Goal: Task Accomplishment & Management: Use online tool/utility

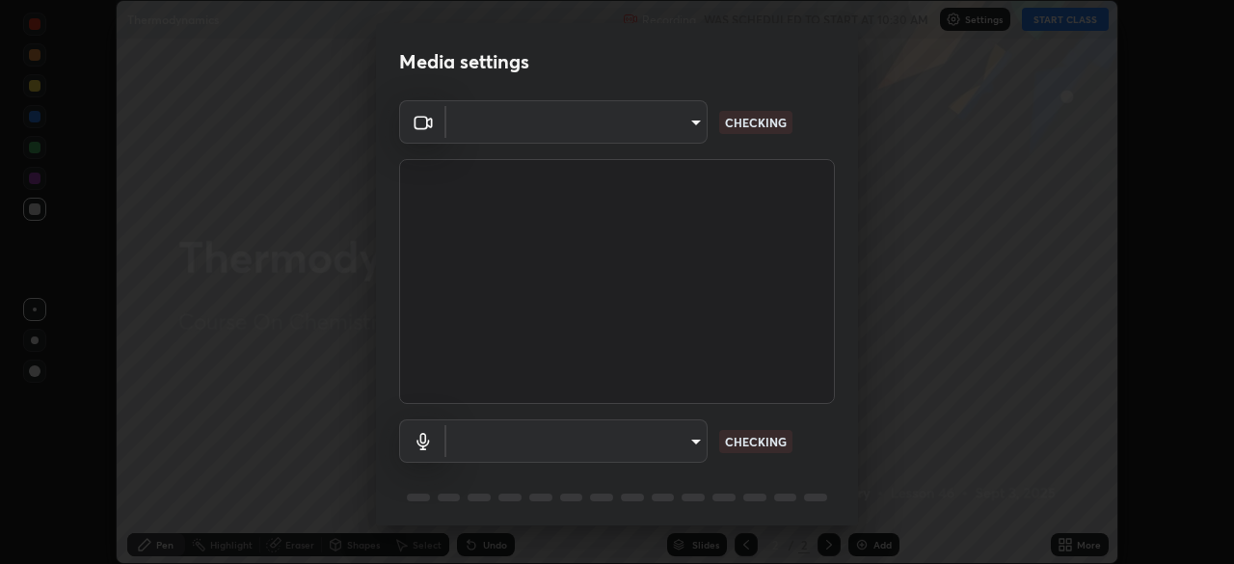
scroll to position [564, 1234]
type input "948fa7bdf1557d7b90a8c57391c99ce3b3800c21834d1cf95a04e0d9860db1dc"
click at [647, 437] on body "Erase all Thermodynamics Recording WAS SCHEDULED TO START AT 10:30 AM Settings …" at bounding box center [617, 282] width 1234 height 564
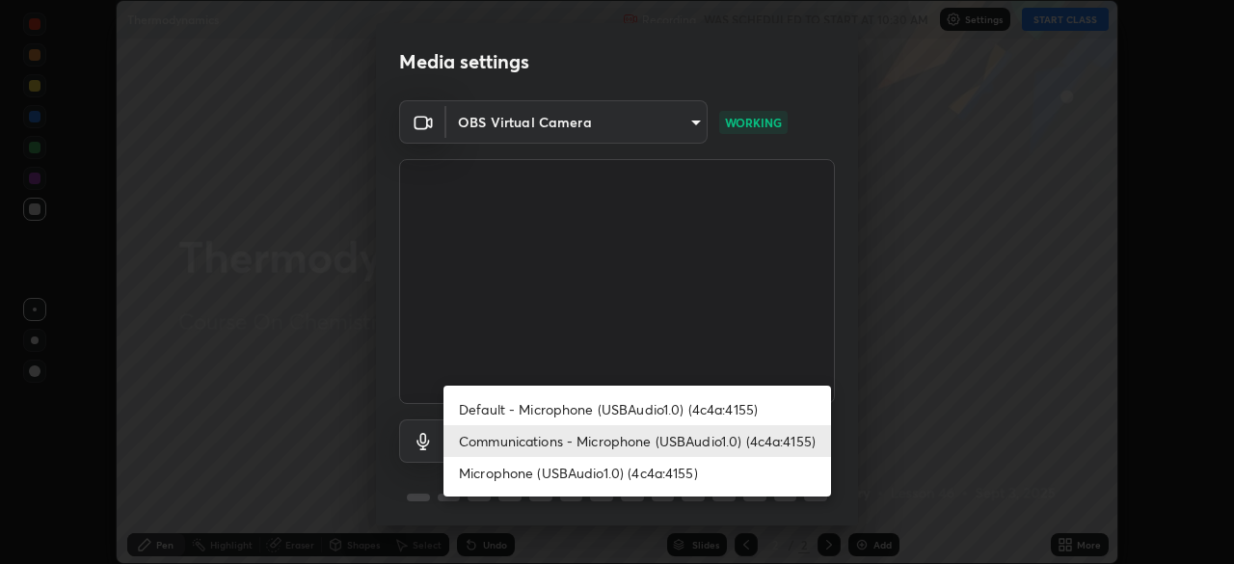
click at [653, 408] on li "Default - Microphone (USBAudio1.0) (4c4a:4155)" at bounding box center [638, 409] width 388 height 32
type input "default"
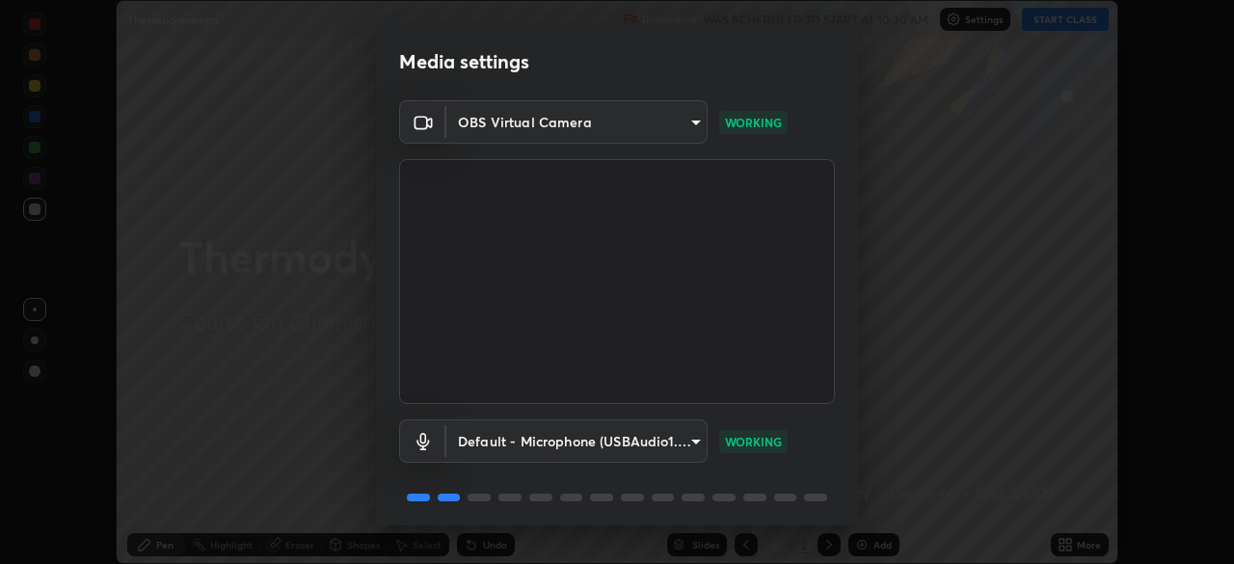
scroll to position [68, 0]
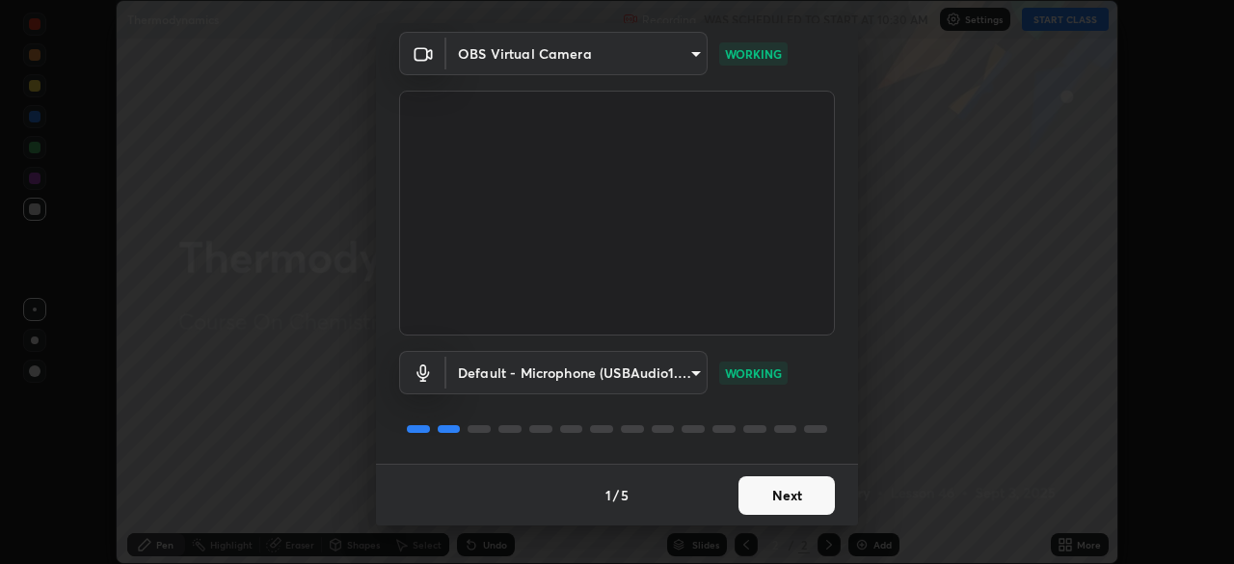
click at [777, 486] on button "Next" at bounding box center [787, 495] width 96 height 39
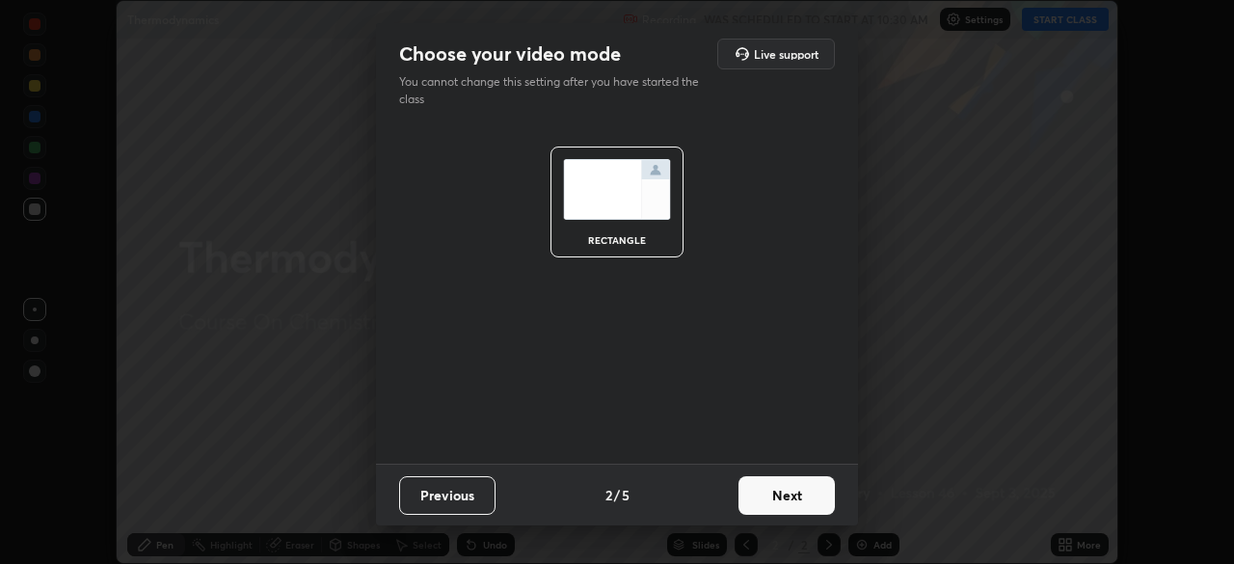
click at [786, 500] on button "Next" at bounding box center [787, 495] width 96 height 39
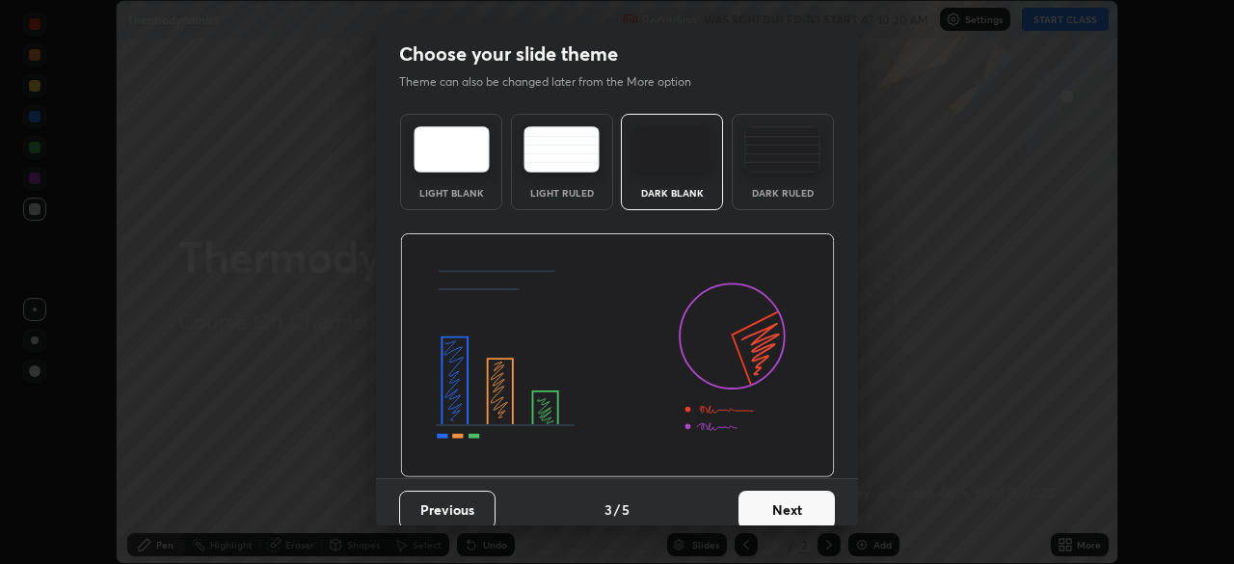
click at [796, 502] on button "Next" at bounding box center [787, 510] width 96 height 39
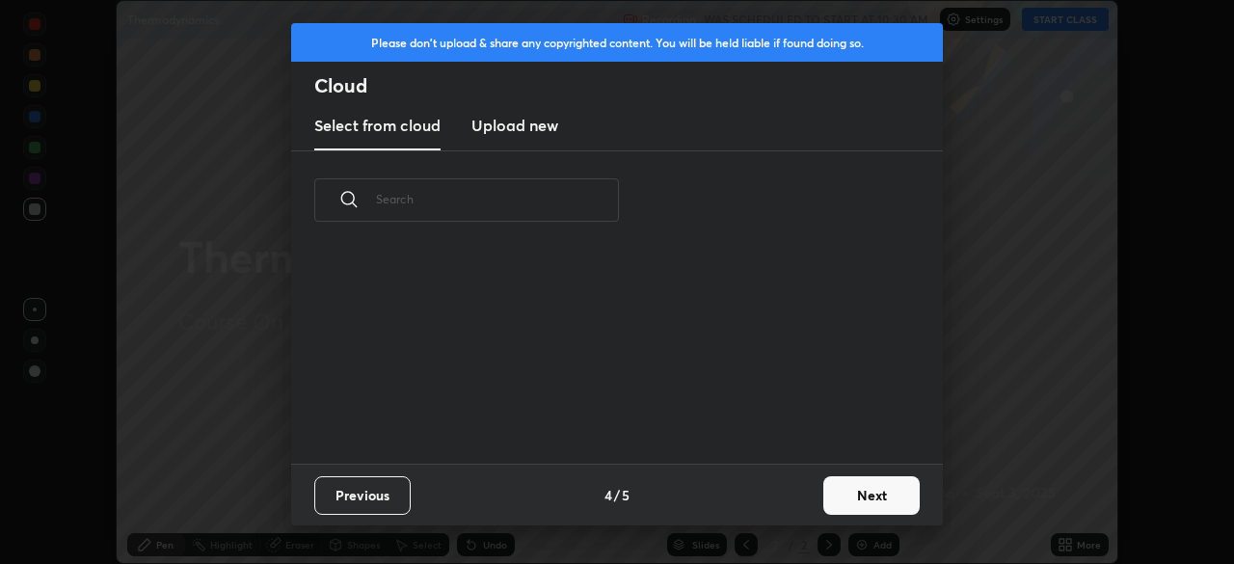
click at [848, 498] on button "Next" at bounding box center [871, 495] width 96 height 39
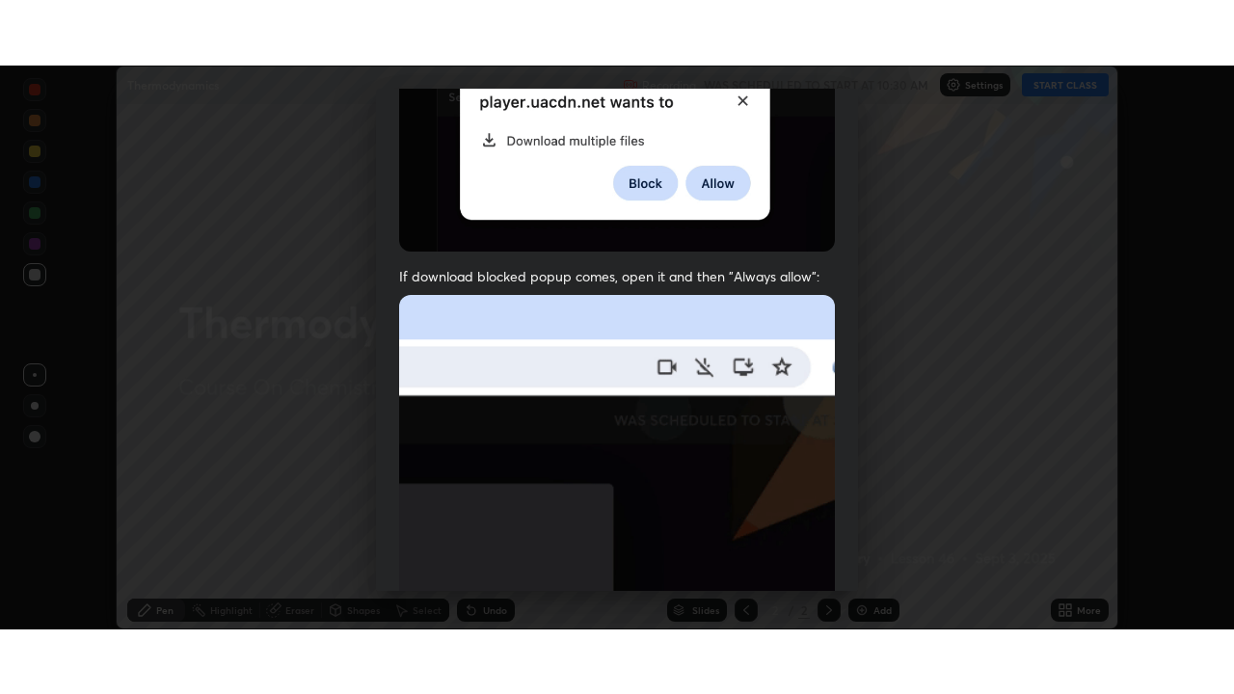
scroll to position [462, 0]
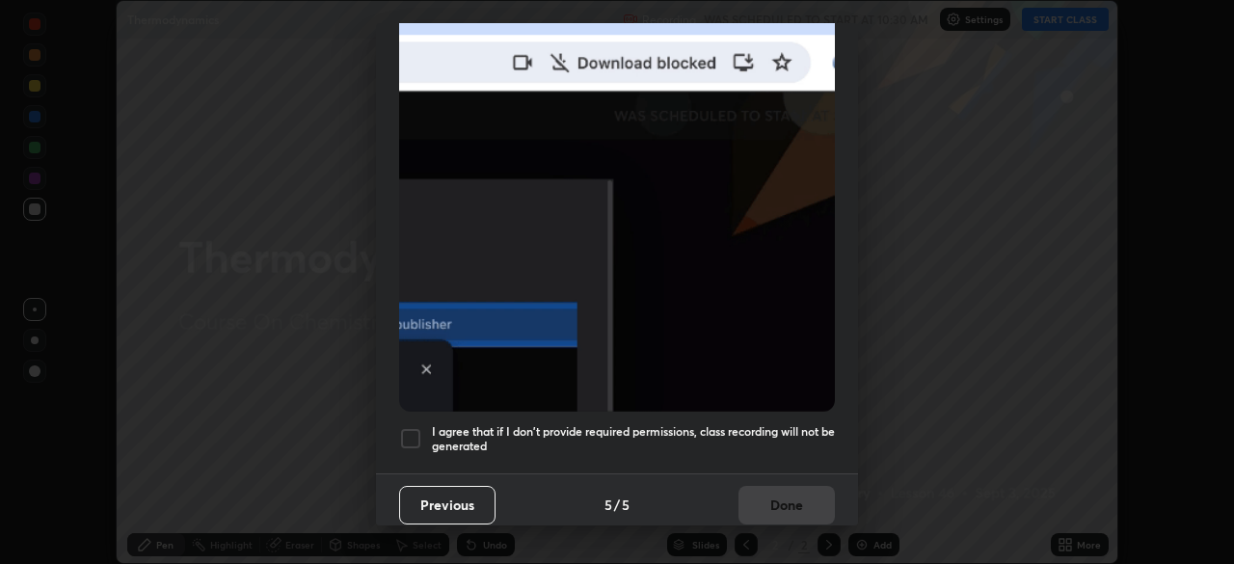
click at [411, 433] on div at bounding box center [410, 438] width 23 height 23
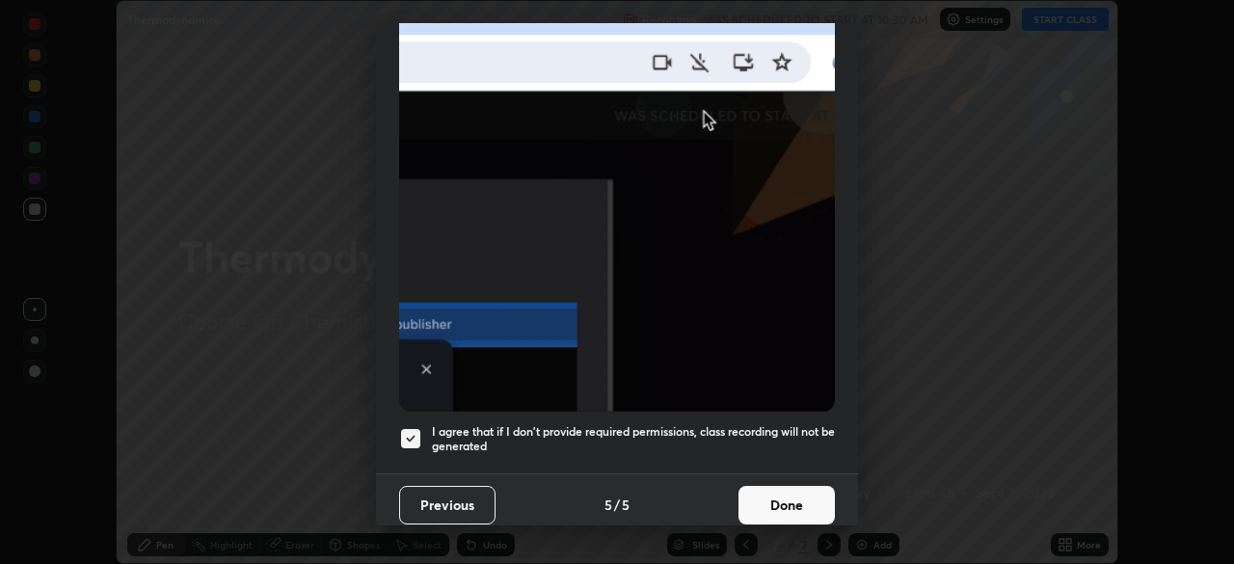
click at [771, 495] on button "Done" at bounding box center [787, 505] width 96 height 39
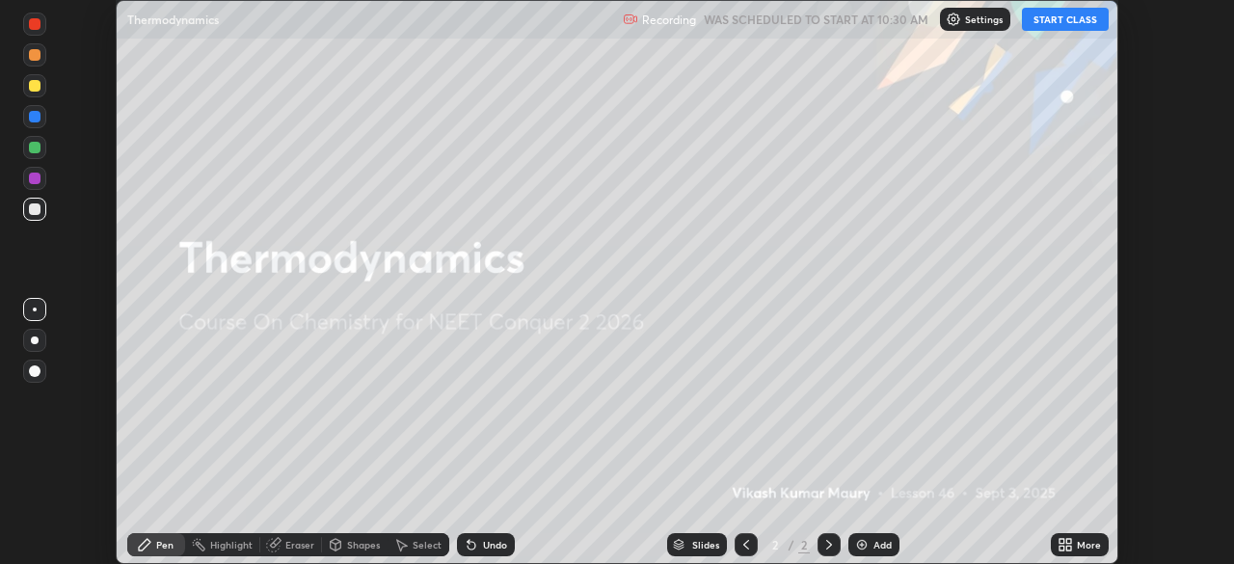
click at [1054, 17] on button "START CLASS" at bounding box center [1065, 19] width 87 height 23
click at [1091, 541] on div "More" at bounding box center [1089, 545] width 24 height 10
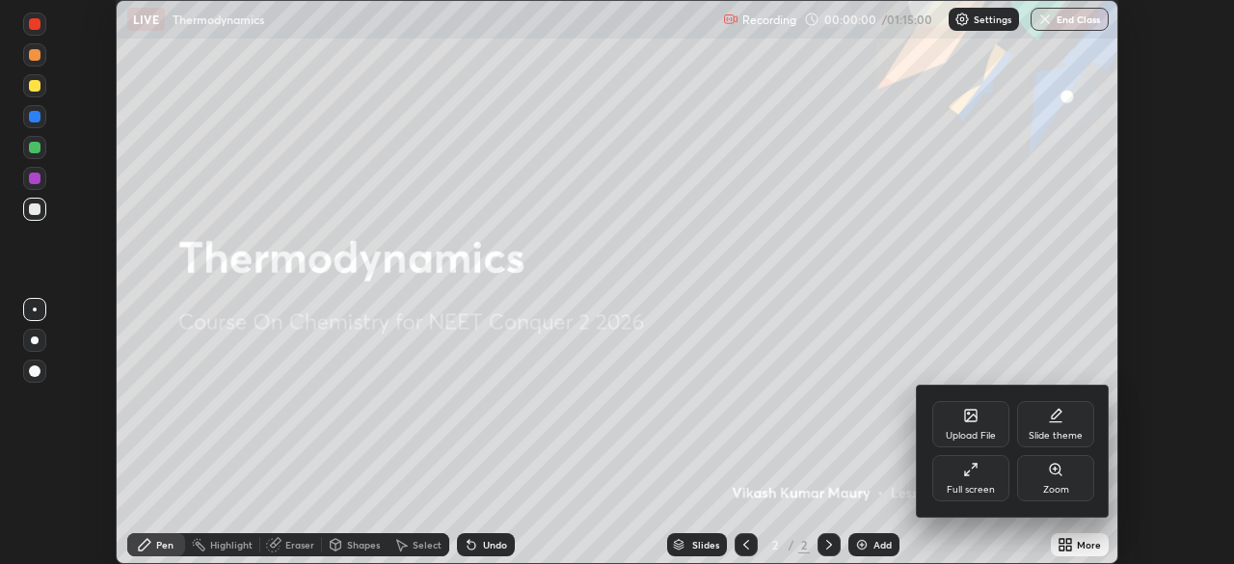
click at [965, 481] on div "Full screen" at bounding box center [970, 478] width 77 height 46
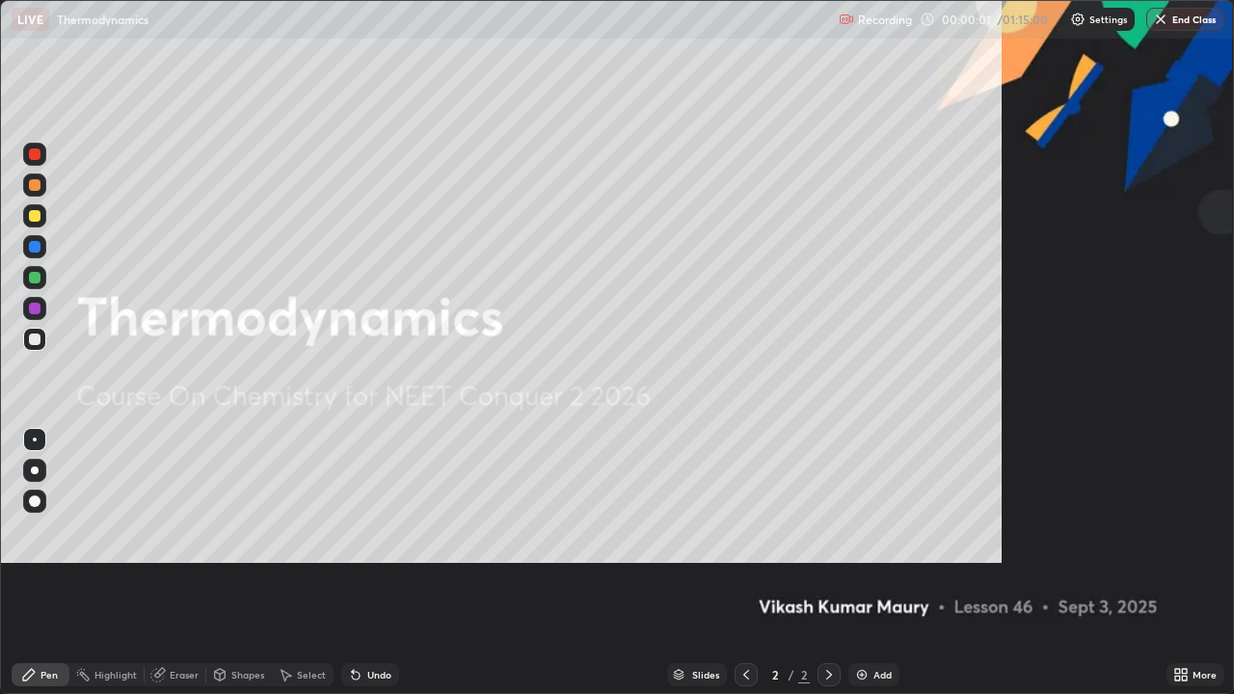
scroll to position [694, 1234]
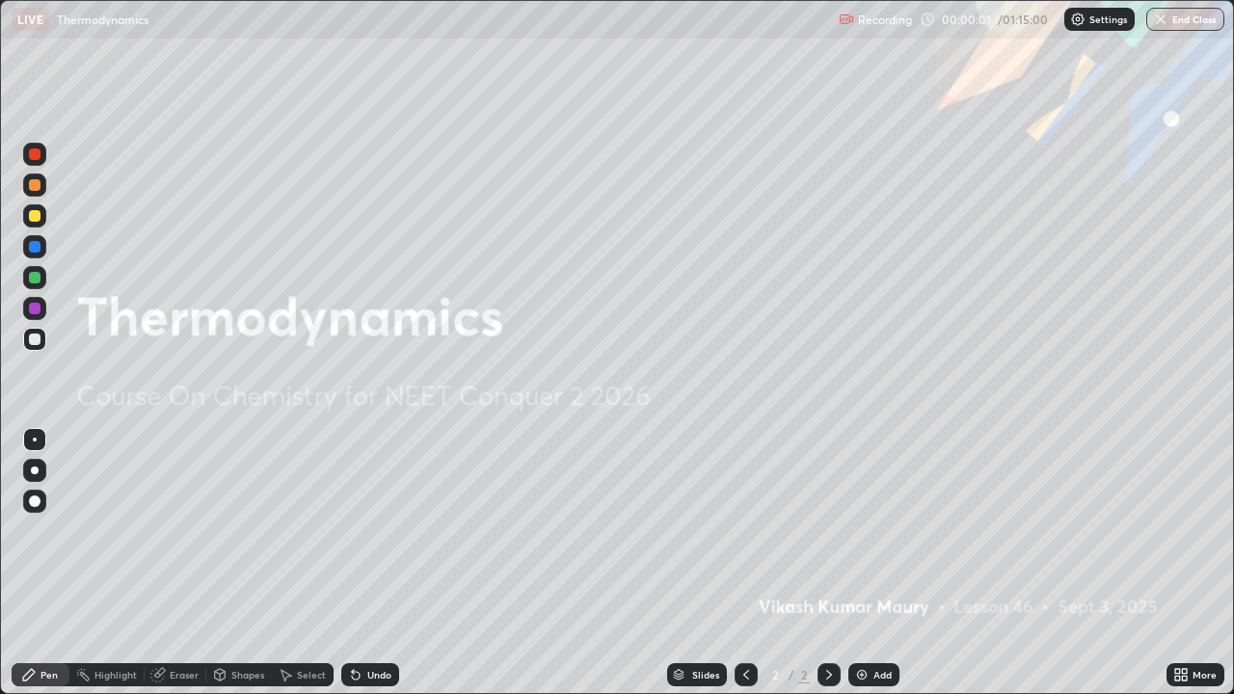
click at [870, 563] on div "Add" at bounding box center [873, 674] width 51 height 23
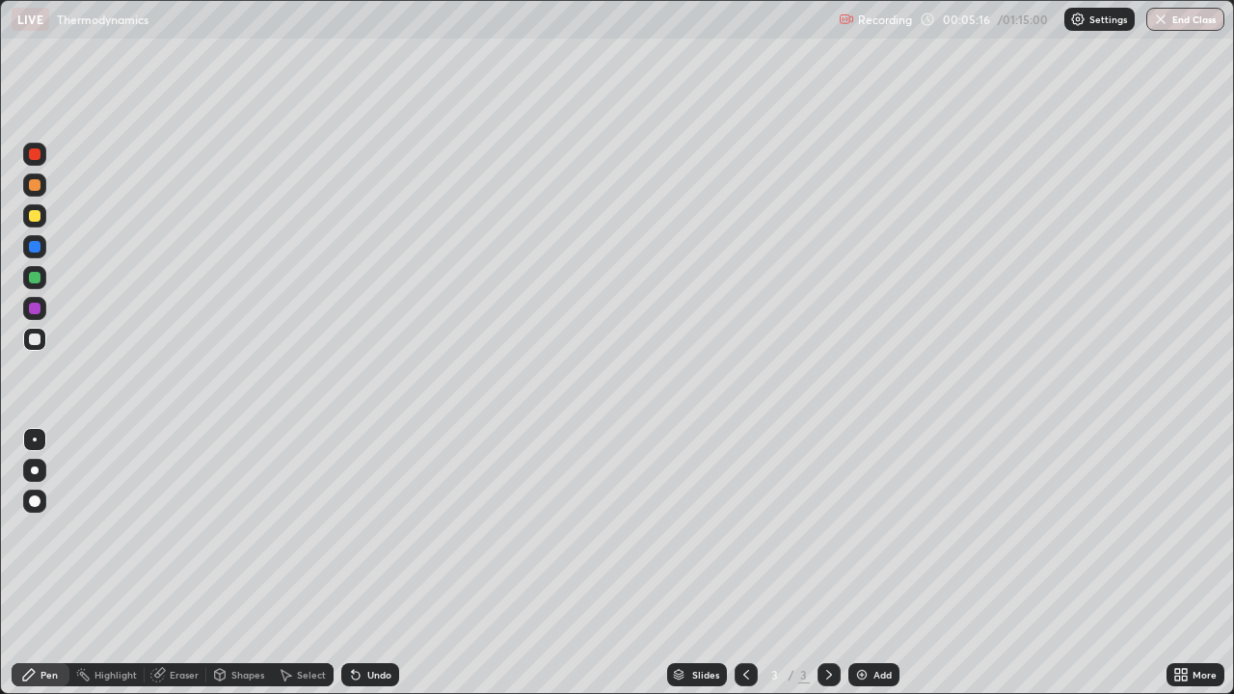
click at [875, 563] on div "Add" at bounding box center [883, 675] width 18 height 10
click at [868, 563] on div "Add" at bounding box center [873, 674] width 51 height 23
click at [877, 563] on div "Add" at bounding box center [883, 675] width 18 height 10
click at [743, 563] on icon at bounding box center [746, 675] width 6 height 10
click at [836, 563] on div at bounding box center [829, 674] width 23 height 23
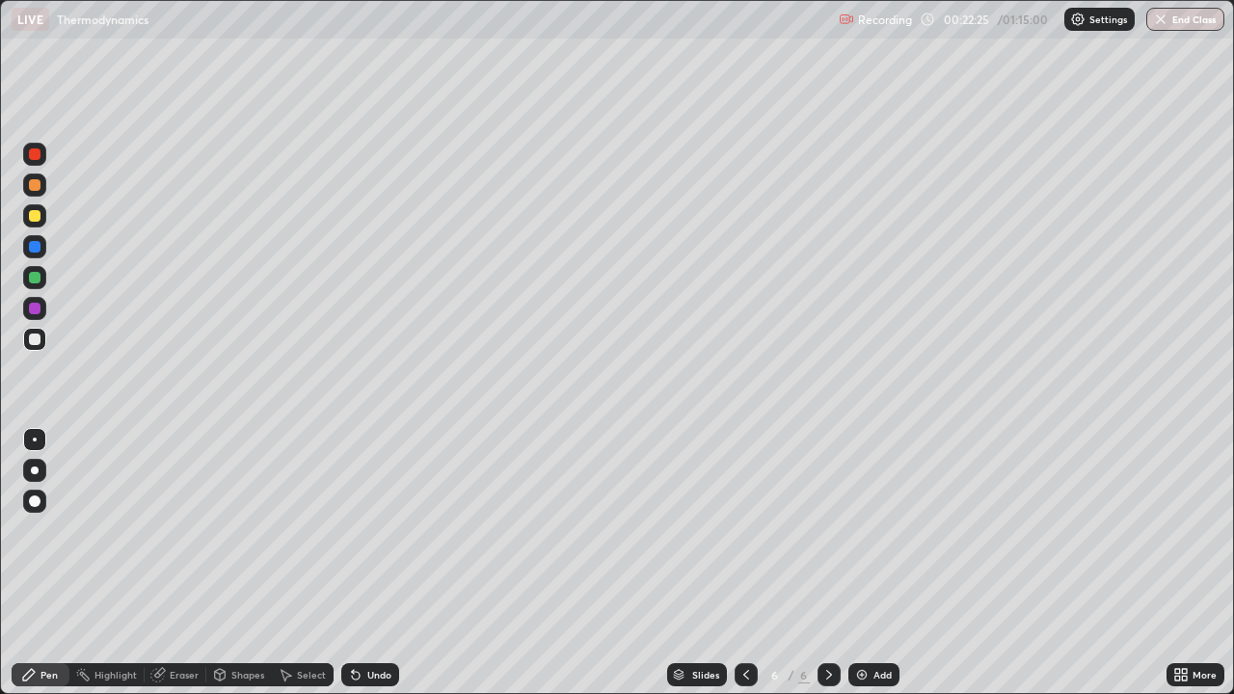
click at [874, 563] on div "Add" at bounding box center [883, 675] width 18 height 10
click at [175, 563] on div "Eraser" at bounding box center [176, 674] width 62 height 23
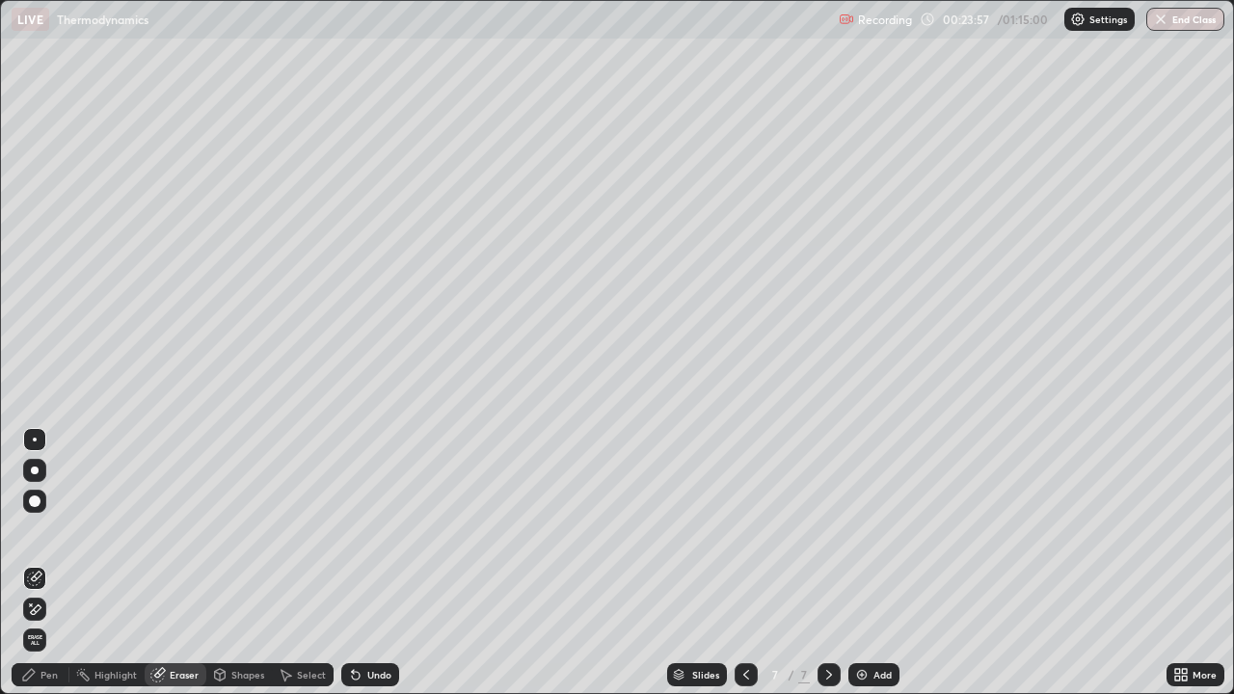
click at [58, 563] on div "Pen" at bounding box center [41, 674] width 58 height 23
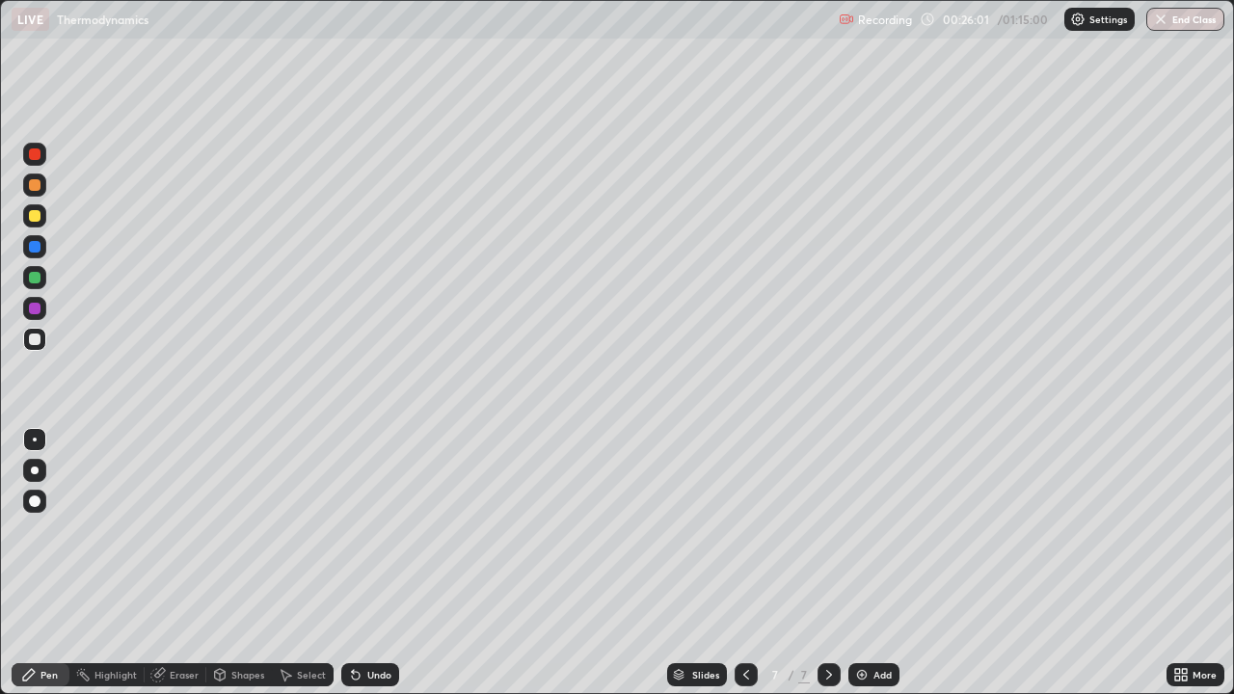
click at [188, 563] on div "Eraser" at bounding box center [184, 675] width 29 height 10
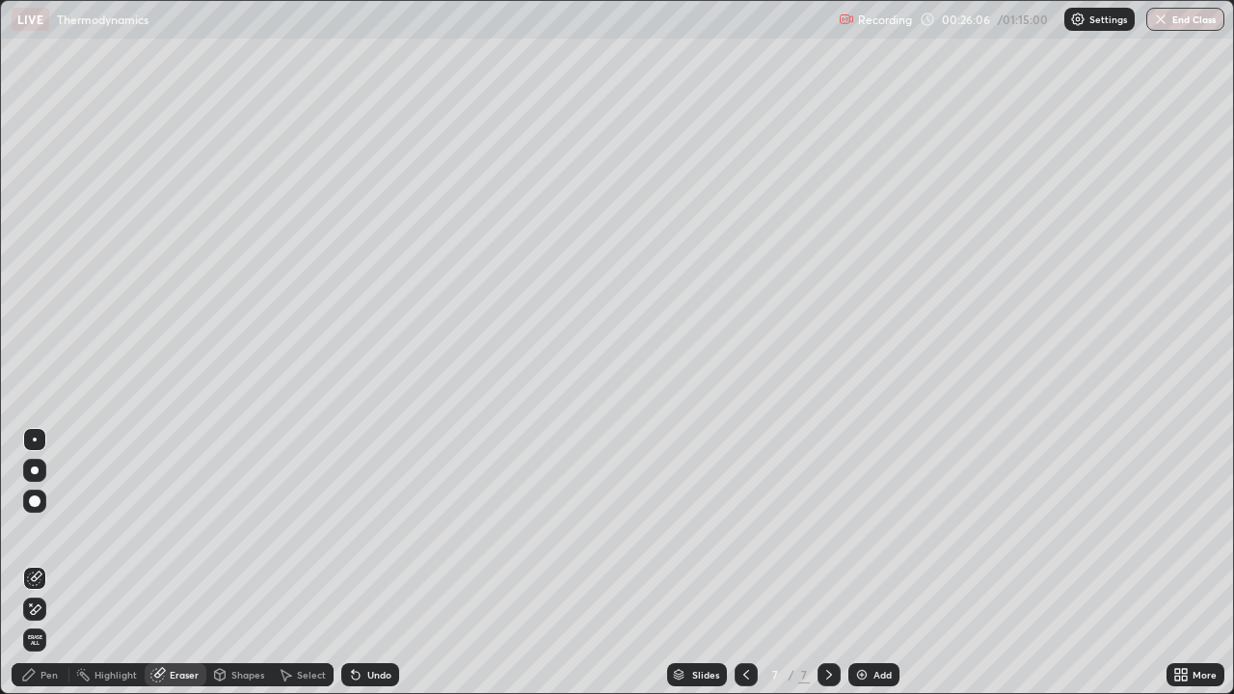
click at [48, 563] on div "Pen" at bounding box center [48, 675] width 17 height 10
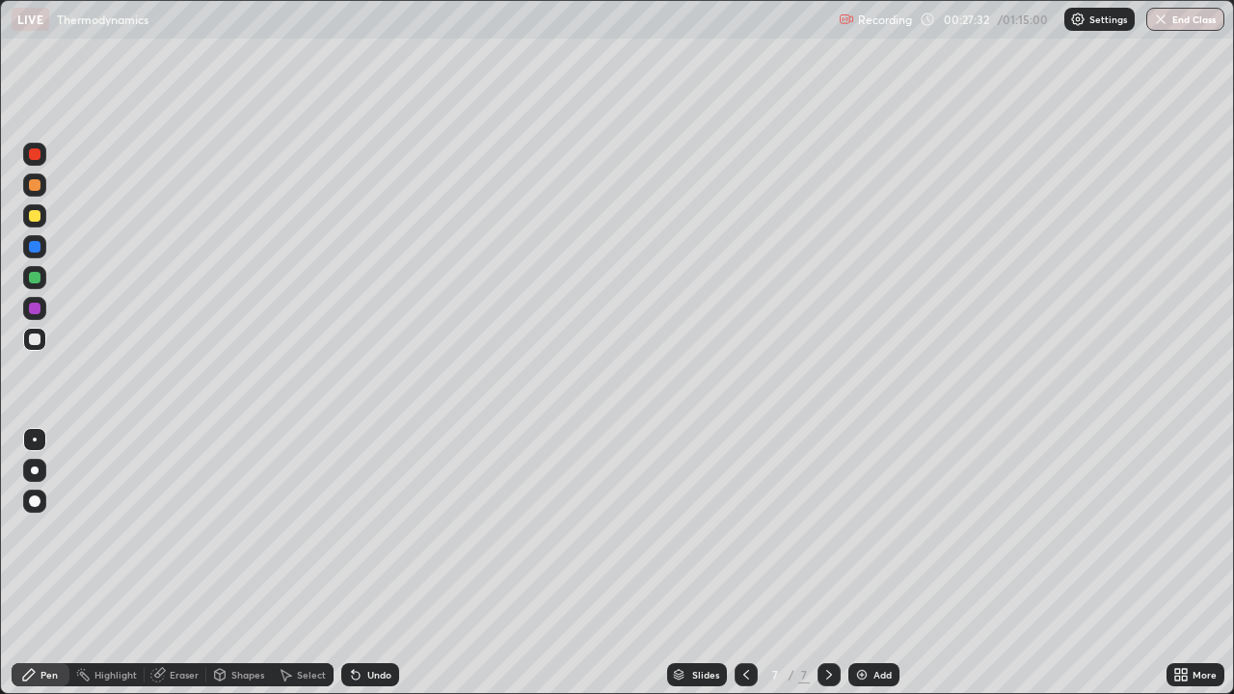
click at [876, 563] on div "Add" at bounding box center [883, 675] width 18 height 10
click at [827, 563] on icon at bounding box center [828, 674] width 15 height 15
click at [874, 563] on div "Add" at bounding box center [883, 675] width 18 height 10
click at [191, 563] on div "Eraser" at bounding box center [184, 675] width 29 height 10
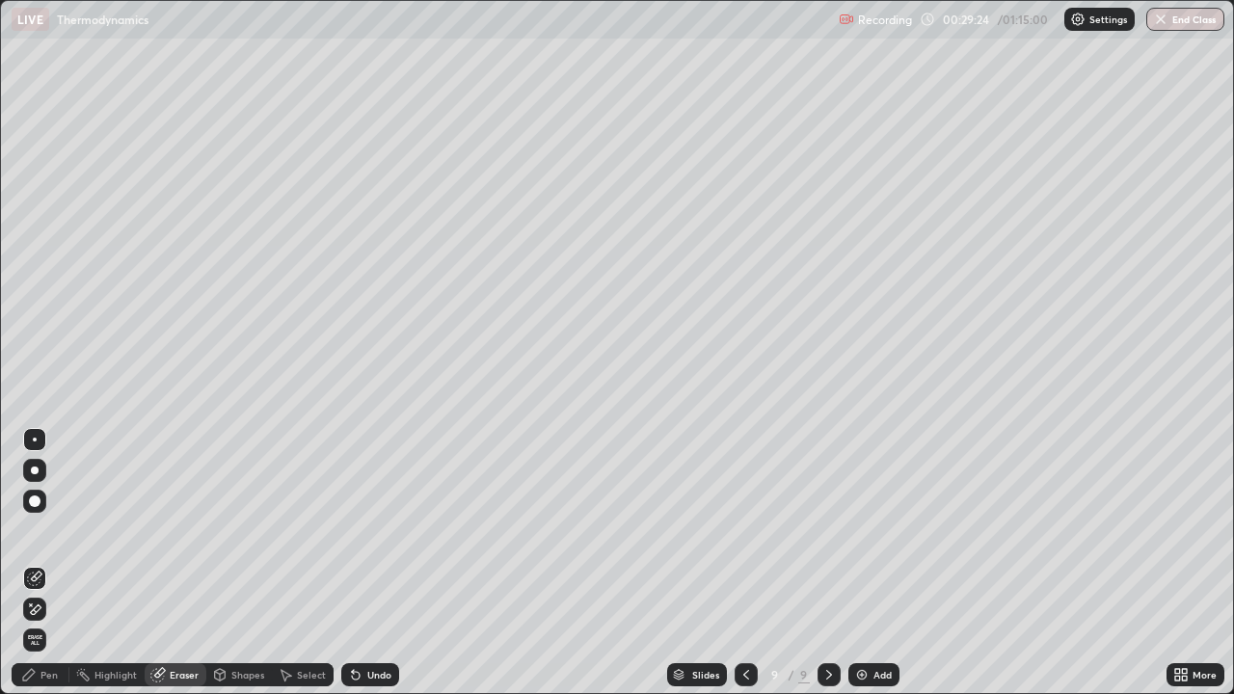
click at [52, 563] on div "Pen" at bounding box center [48, 675] width 17 height 10
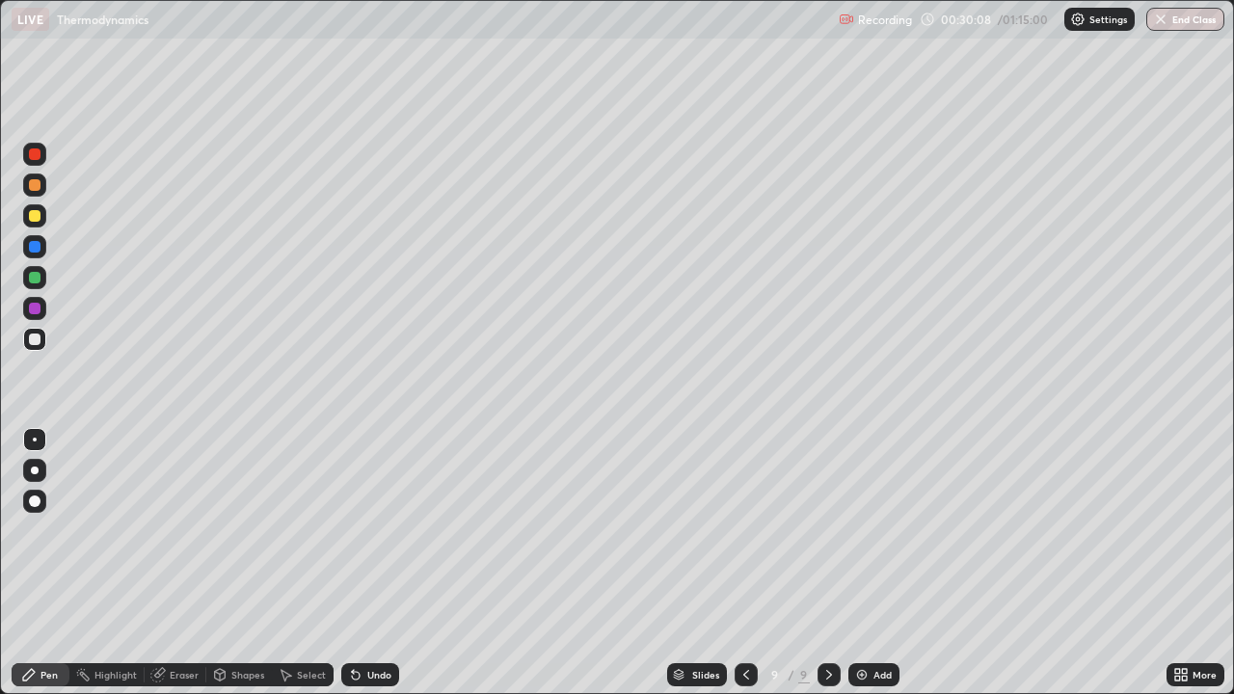
click at [867, 563] on img at bounding box center [861, 674] width 15 height 15
click at [175, 563] on div "Eraser" at bounding box center [184, 675] width 29 height 10
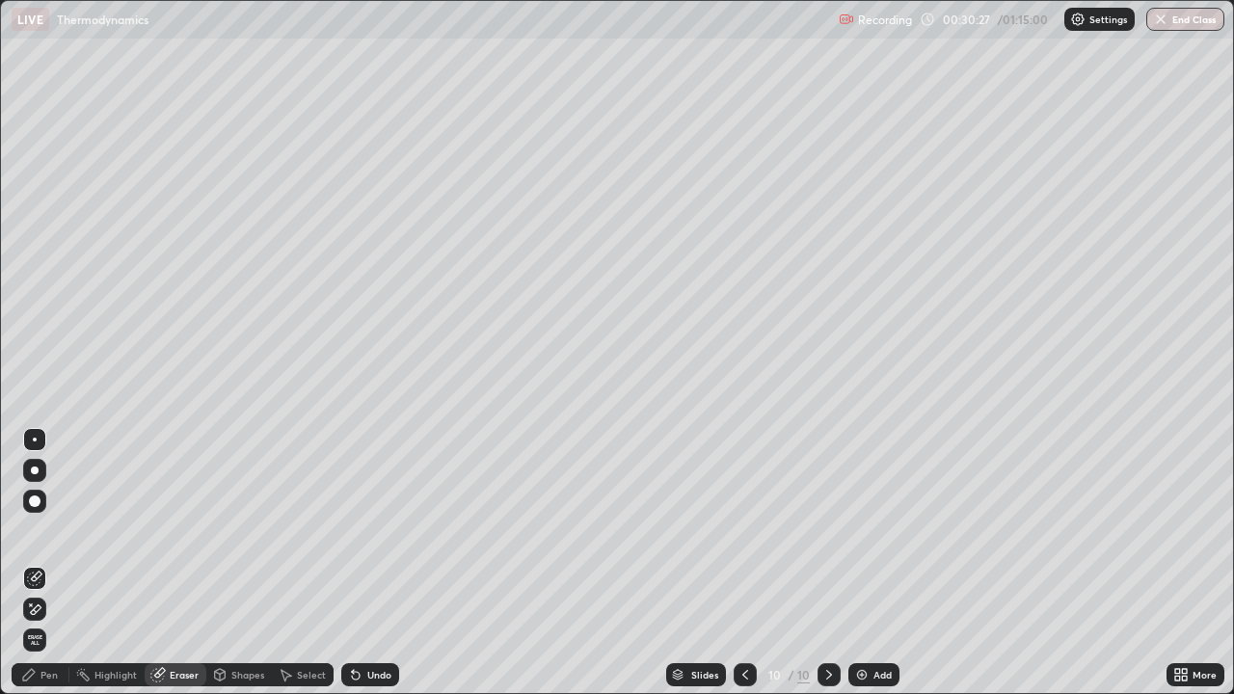
click at [40, 563] on div "Pen" at bounding box center [41, 674] width 58 height 23
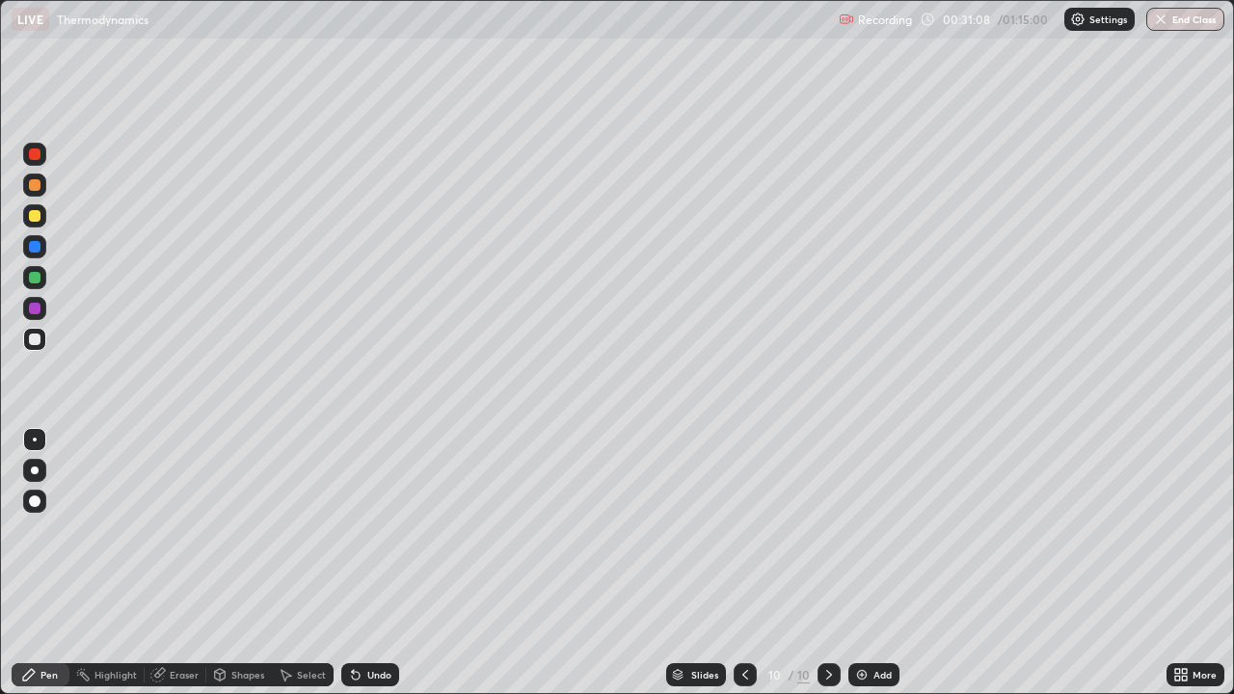
click at [40, 303] on div at bounding box center [34, 308] width 23 height 23
click at [36, 278] on div at bounding box center [35, 278] width 12 height 12
click at [34, 311] on div at bounding box center [35, 309] width 12 height 12
click at [40, 215] on div at bounding box center [35, 216] width 12 height 12
click at [35, 248] on div at bounding box center [35, 247] width 12 height 12
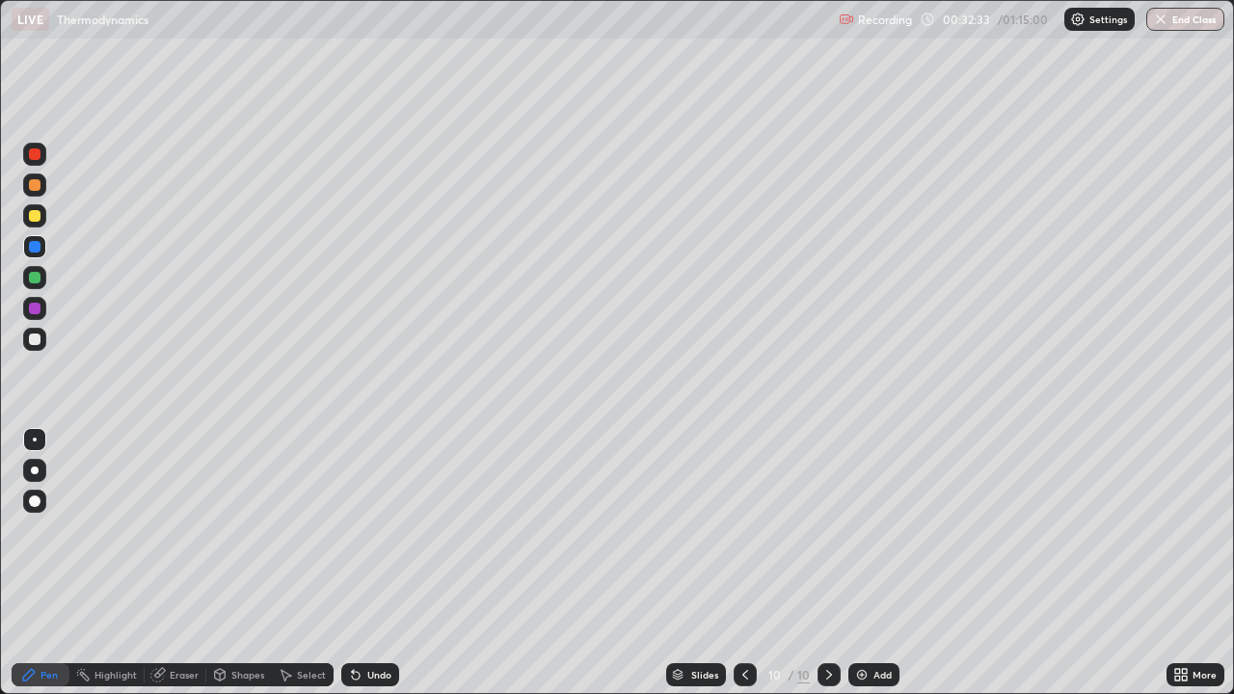
click at [40, 164] on div at bounding box center [34, 154] width 23 height 23
click at [745, 563] on icon at bounding box center [745, 674] width 15 height 15
click at [744, 563] on icon at bounding box center [745, 674] width 15 height 15
click at [745, 563] on icon at bounding box center [745, 674] width 15 height 15
click at [743, 563] on icon at bounding box center [745, 674] width 15 height 15
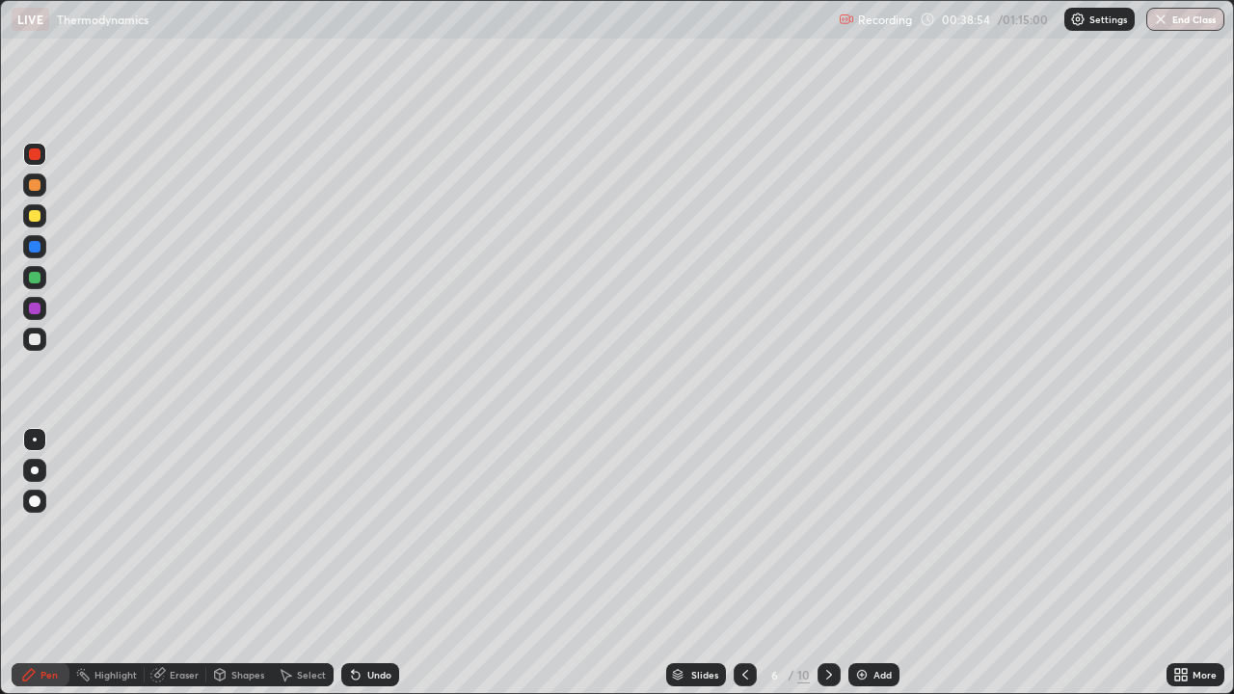
click at [744, 563] on icon at bounding box center [745, 674] width 15 height 15
click at [181, 563] on div "Eraser" at bounding box center [184, 675] width 29 height 10
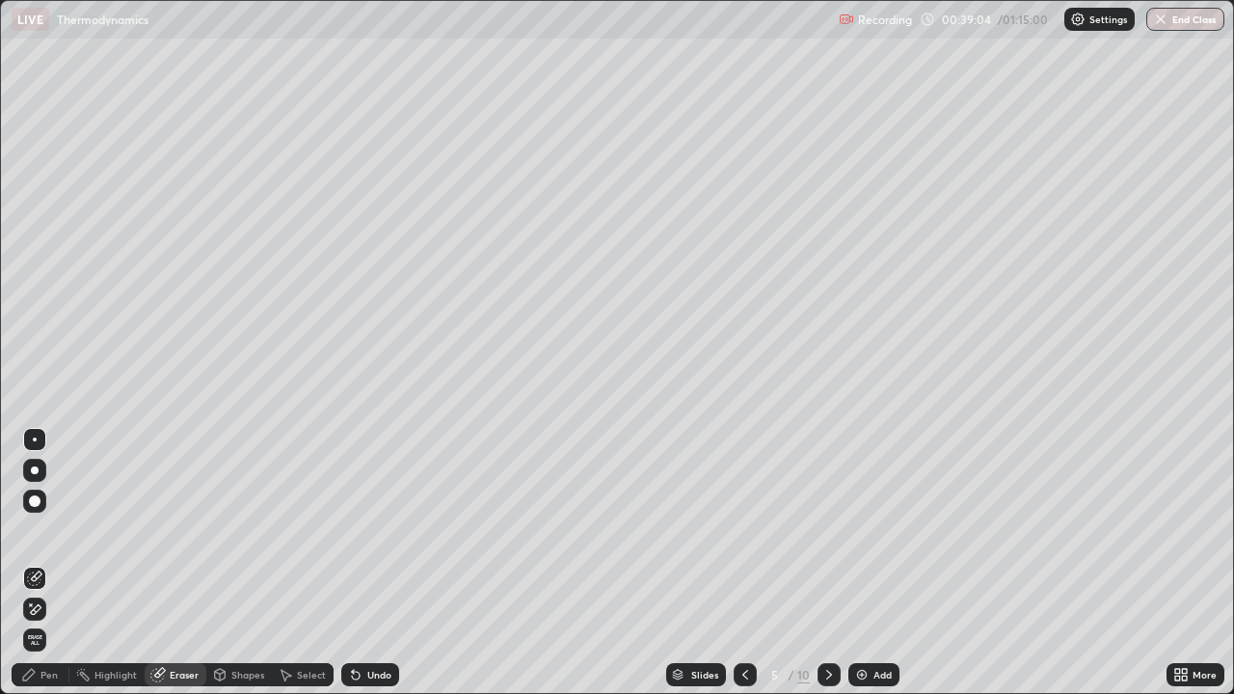
click at [36, 563] on icon at bounding box center [34, 610] width 15 height 16
click at [50, 563] on div "Pen" at bounding box center [48, 675] width 17 height 10
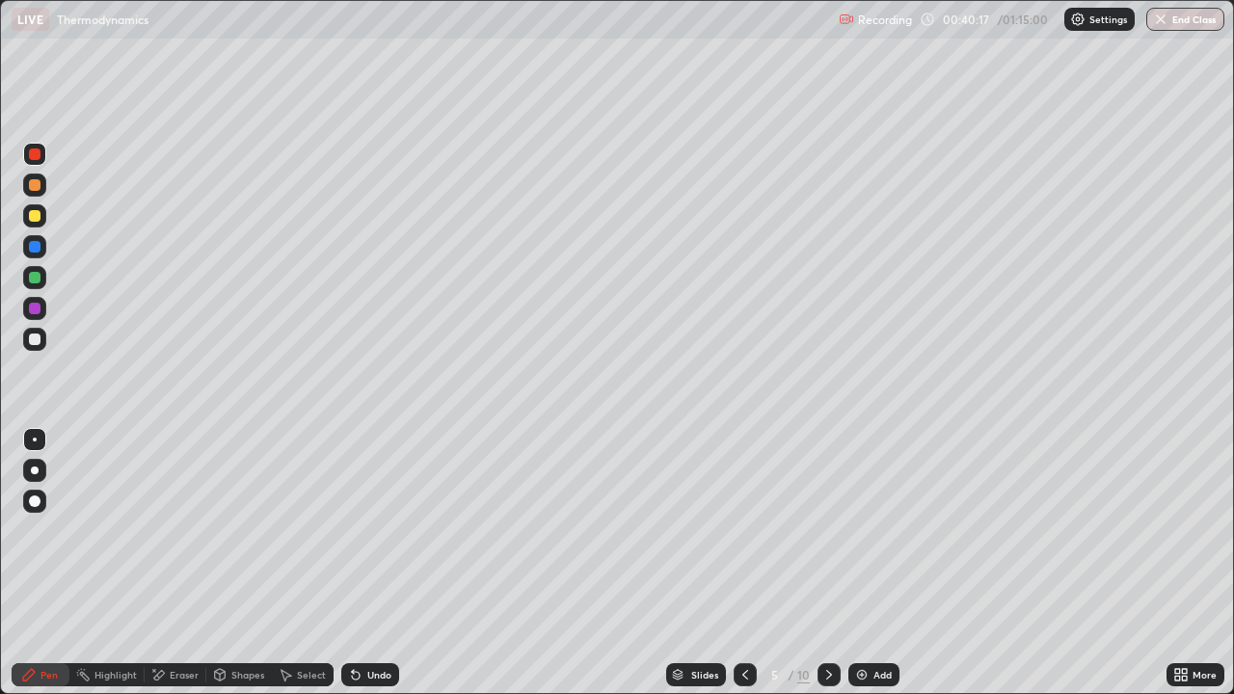
click at [865, 563] on img at bounding box center [861, 674] width 15 height 15
click at [744, 563] on icon at bounding box center [746, 674] width 15 height 15
click at [827, 563] on icon at bounding box center [828, 674] width 15 height 15
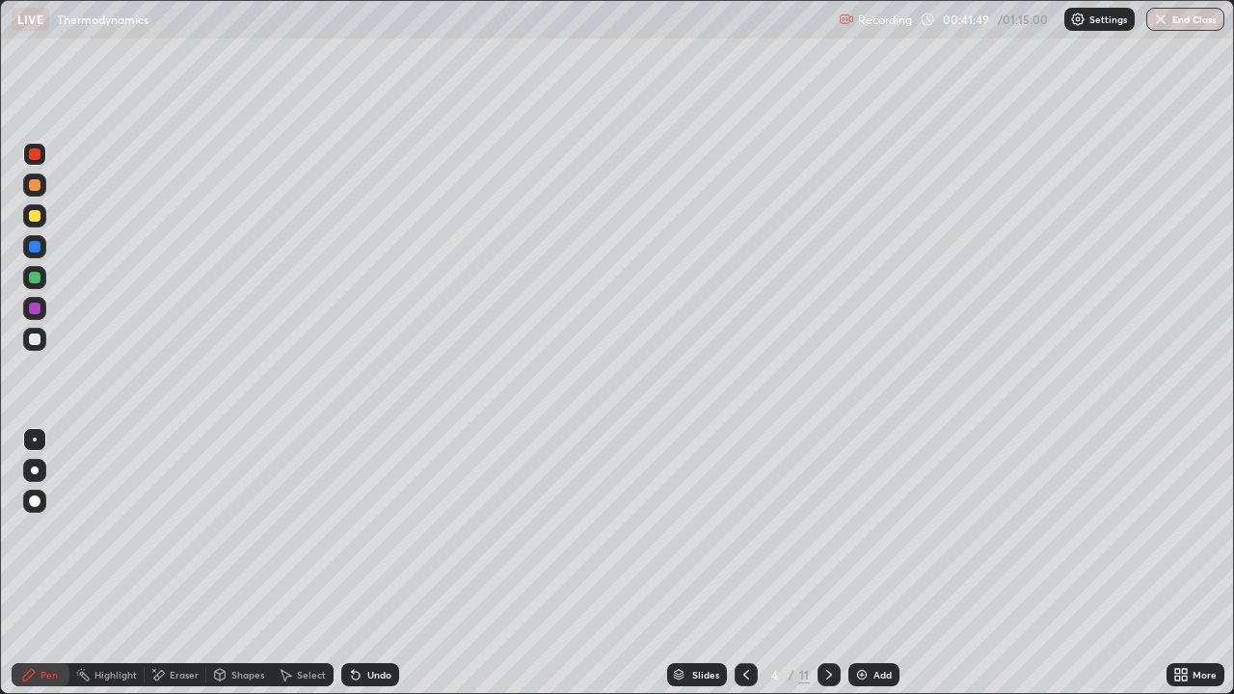
click at [829, 563] on icon at bounding box center [828, 674] width 15 height 15
click at [827, 563] on icon at bounding box center [828, 674] width 15 height 15
click at [829, 563] on icon at bounding box center [829, 675] width 6 height 10
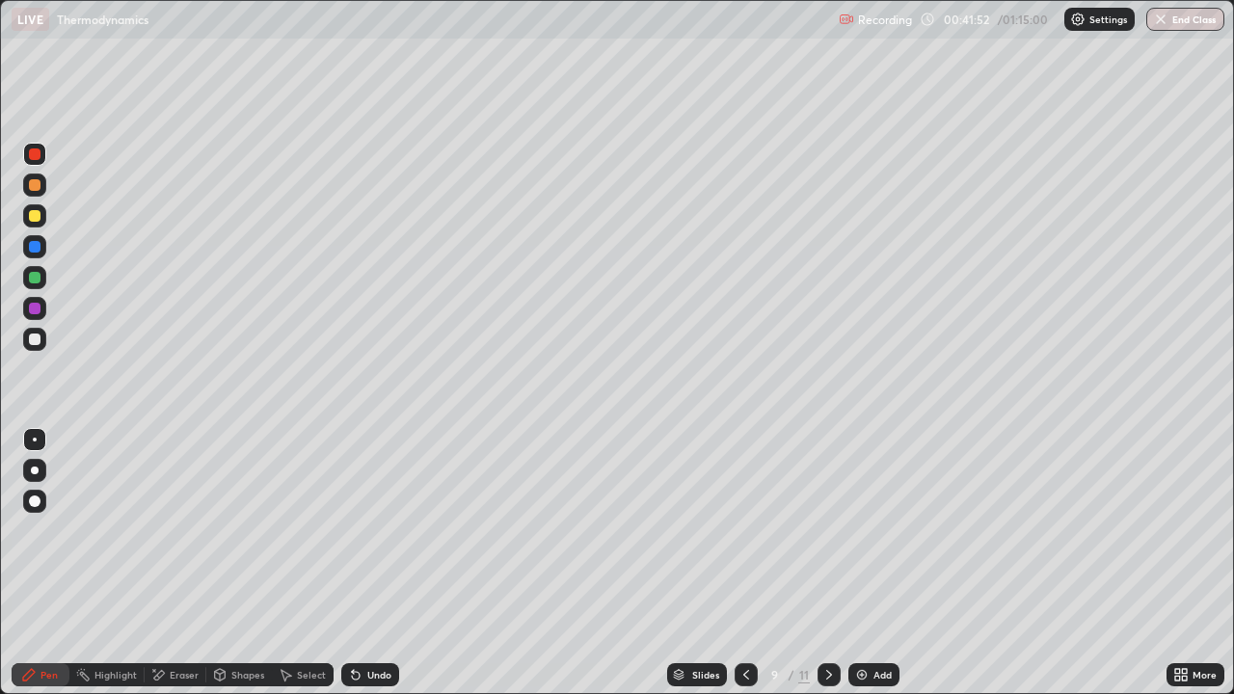
click at [744, 563] on icon at bounding box center [746, 674] width 15 height 15
click at [831, 563] on div at bounding box center [829, 675] width 23 height 39
click at [827, 563] on icon at bounding box center [828, 674] width 15 height 15
click at [866, 563] on img at bounding box center [861, 674] width 15 height 15
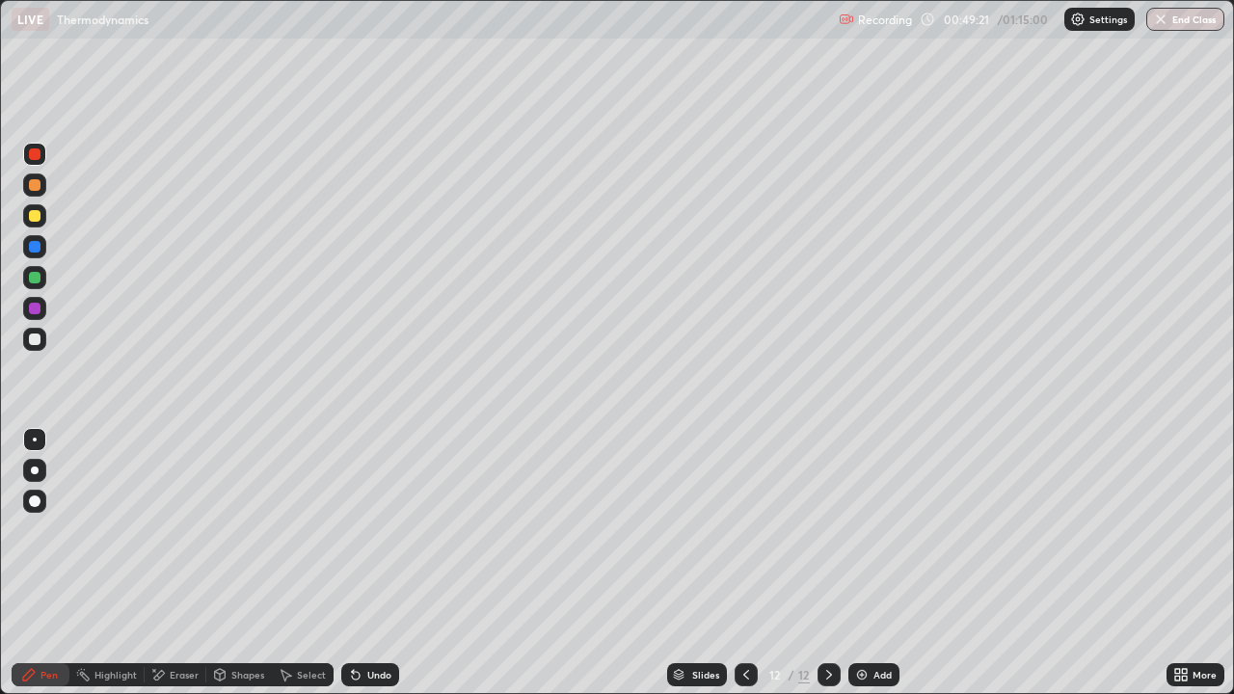
click at [176, 563] on div "Eraser" at bounding box center [184, 675] width 29 height 10
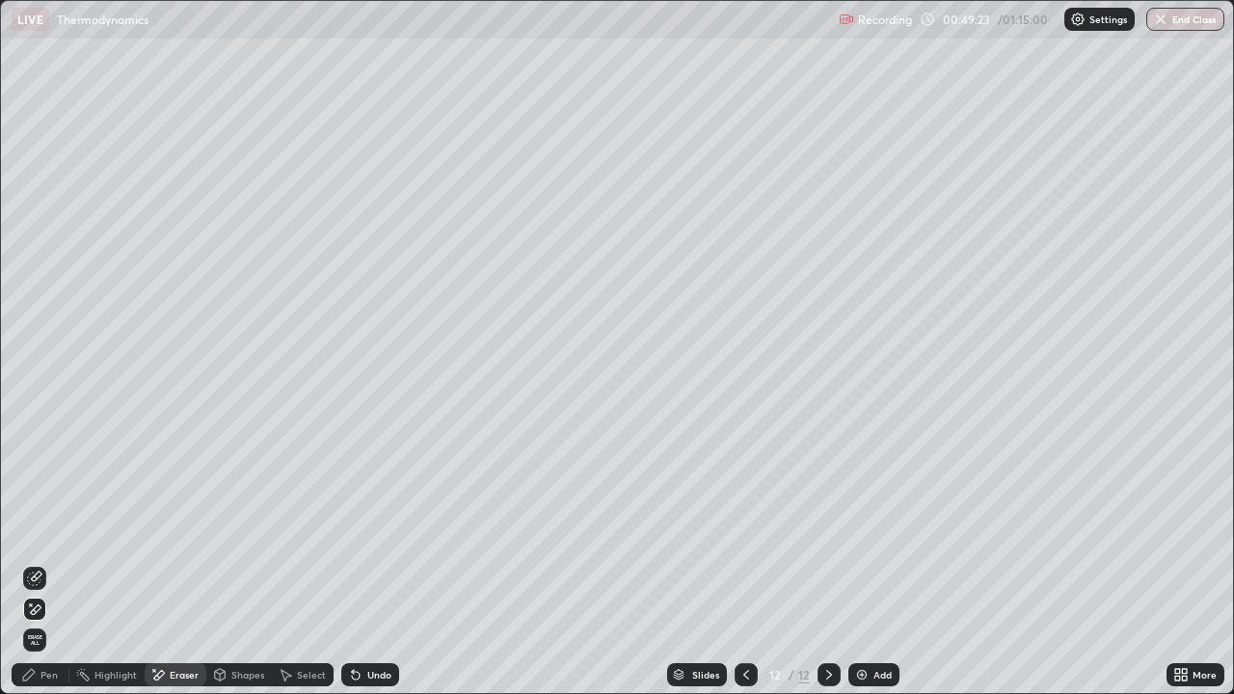
click at [51, 563] on div "Pen" at bounding box center [48, 675] width 17 height 10
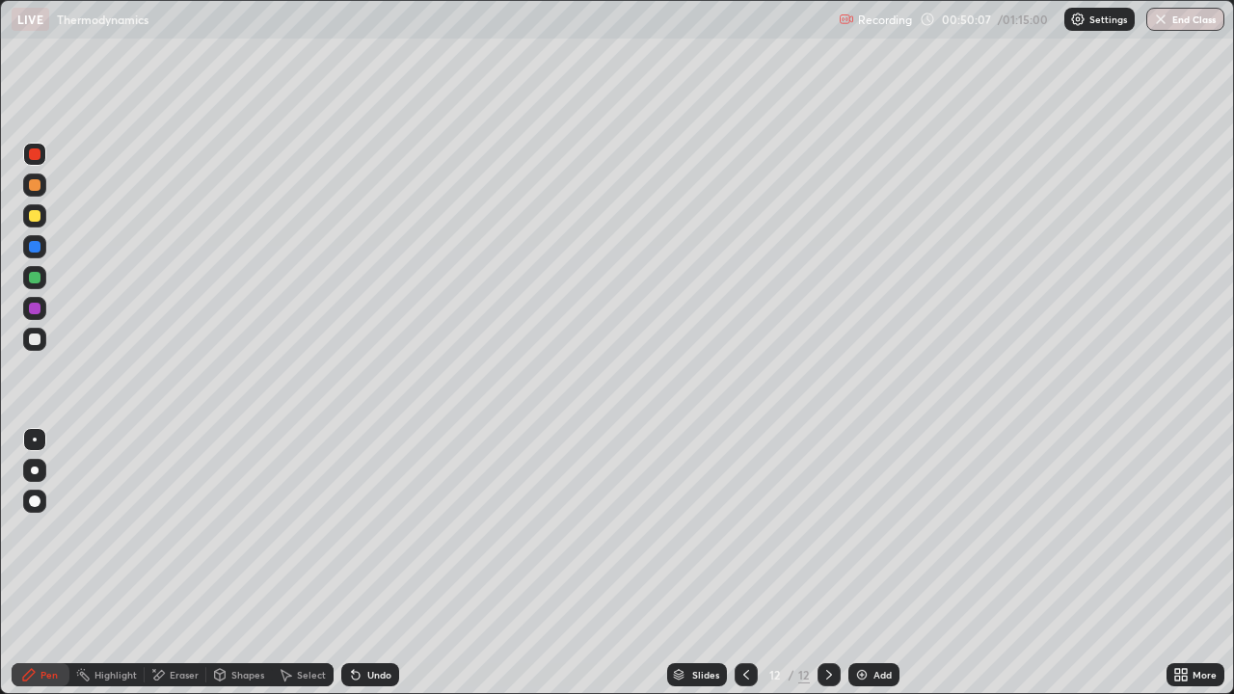
click at [181, 563] on div "Eraser" at bounding box center [184, 675] width 29 height 10
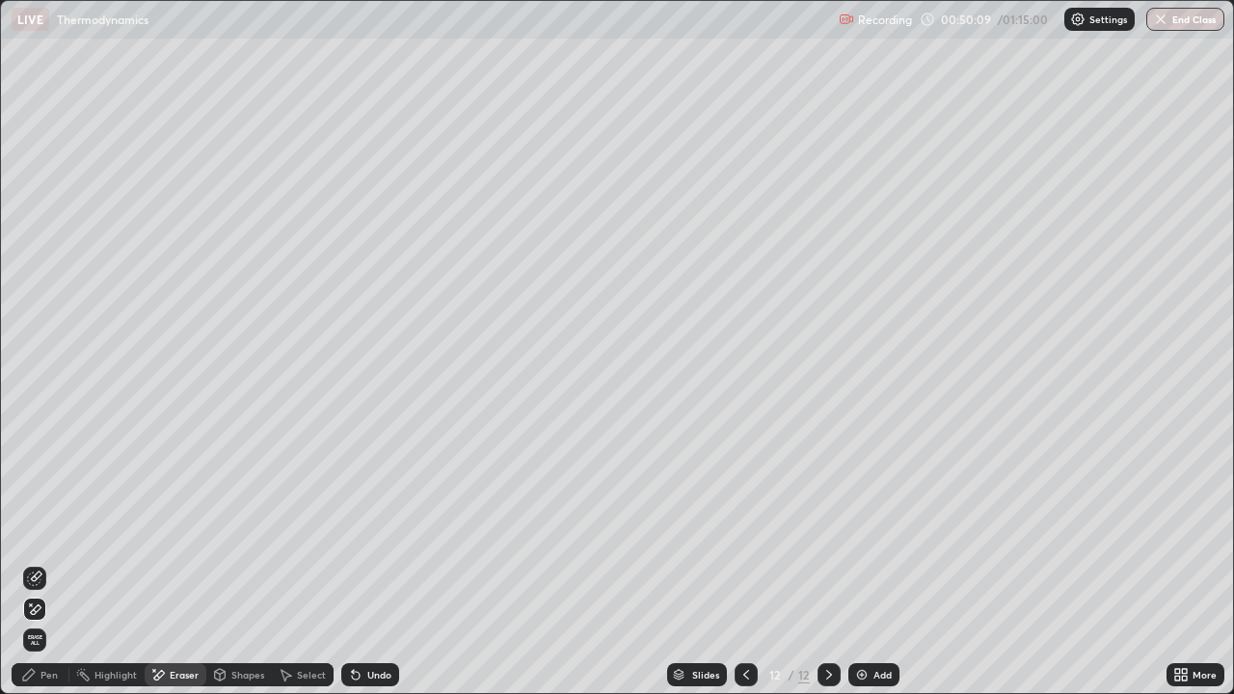
click at [52, 563] on div "Pen" at bounding box center [48, 675] width 17 height 10
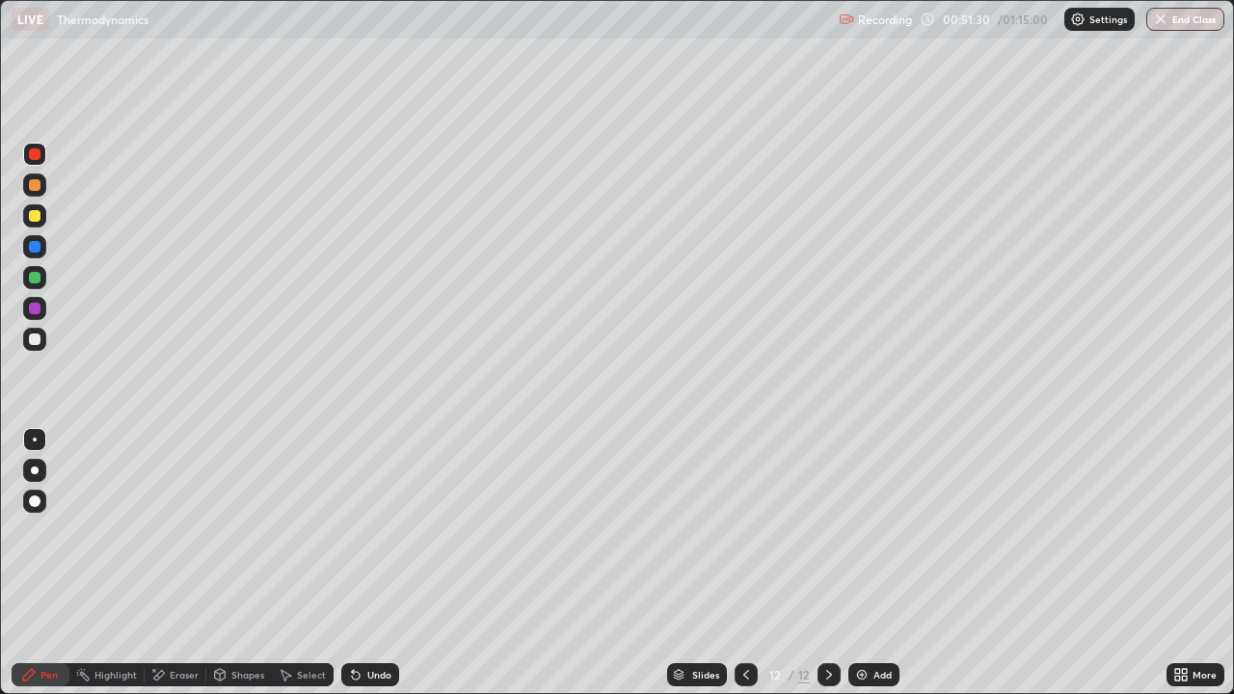
click at [874, 563] on div "Add" at bounding box center [883, 675] width 18 height 10
click at [753, 563] on div at bounding box center [746, 674] width 23 height 23
click at [825, 563] on icon at bounding box center [828, 674] width 15 height 15
click at [857, 563] on img at bounding box center [861, 674] width 15 height 15
click at [874, 563] on div "Add" at bounding box center [883, 675] width 18 height 10
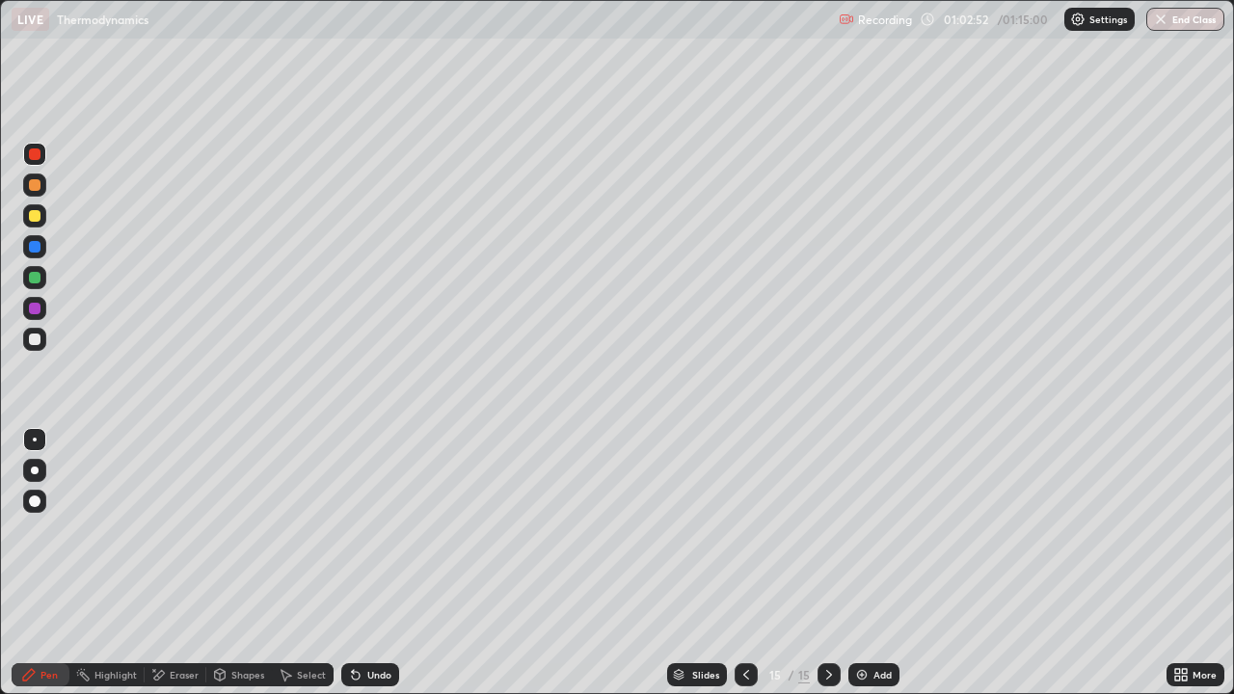
click at [1201, 26] on button "End Class" at bounding box center [1185, 19] width 78 height 23
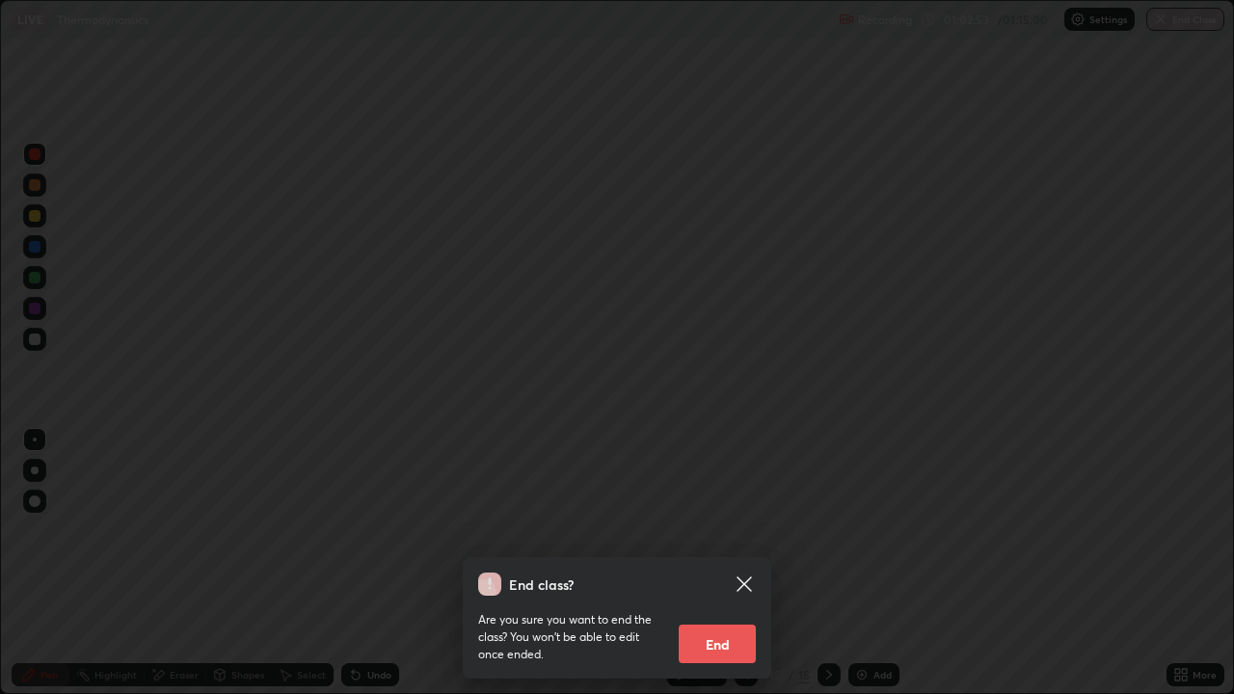
click at [729, 563] on button "End" at bounding box center [717, 644] width 77 height 39
